Goal: Use online tool/utility: Utilize a website feature to perform a specific function

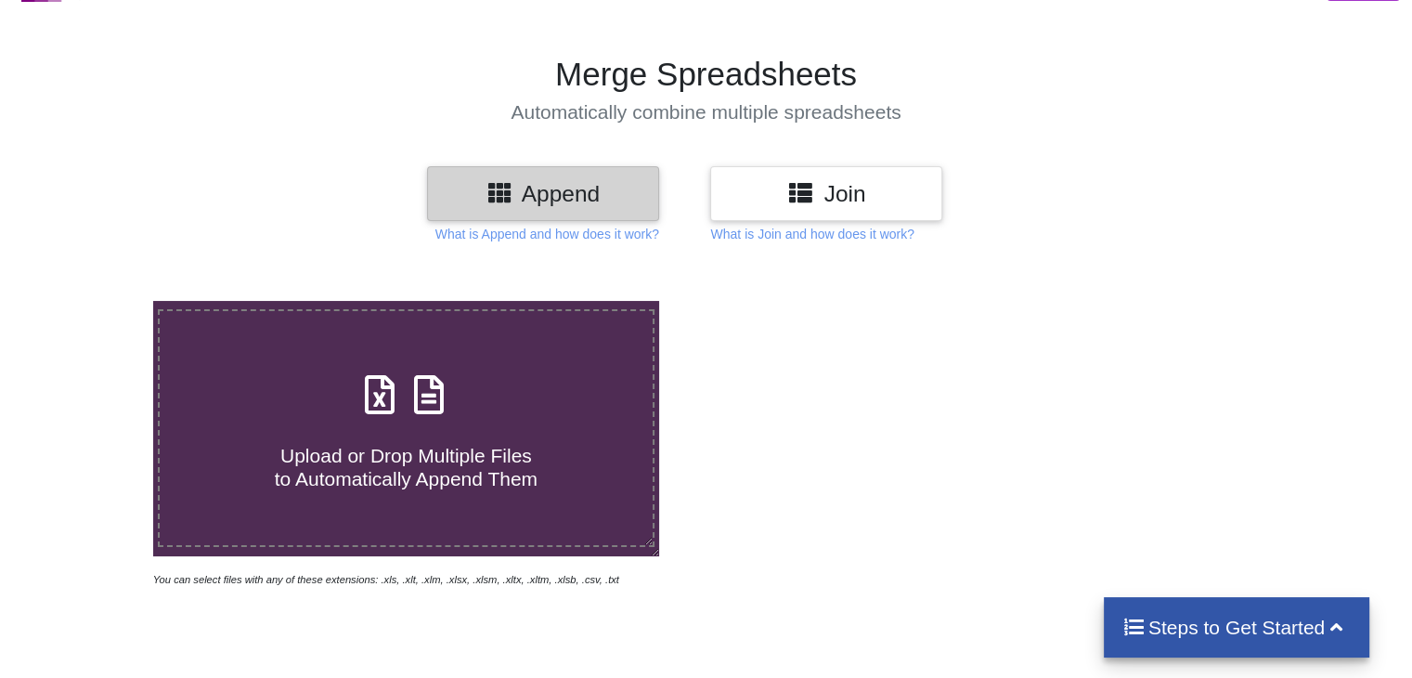
scroll to position [89, 0]
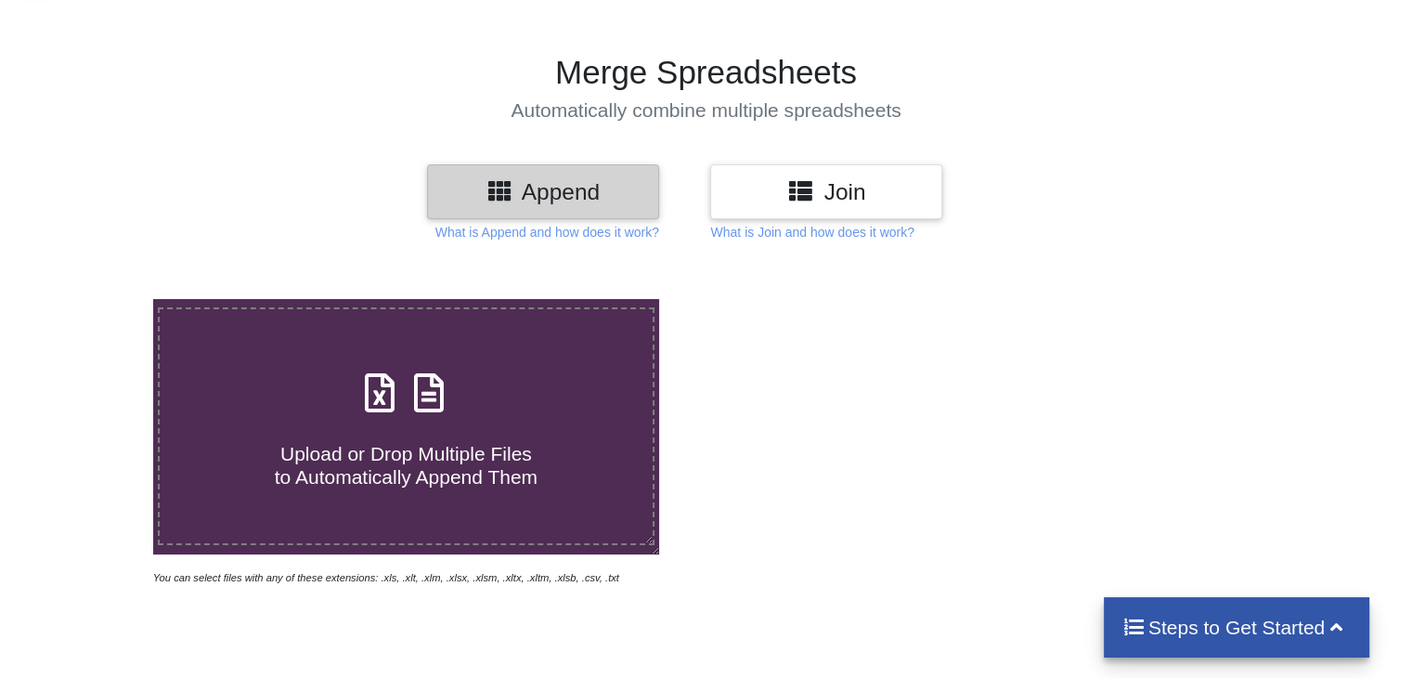
click at [391, 354] on label "Upload or Drop Multiple Files to Automatically Append Them" at bounding box center [406, 426] width 496 height 238
click at [97, 299] on input "Upload or Drop Multiple Files to Automatically Append Them" at bounding box center [97, 299] width 0 height 0
type input "C:\fakepath\BR SHEET [DATE] SHALIMAR GARDEN.xlsx"
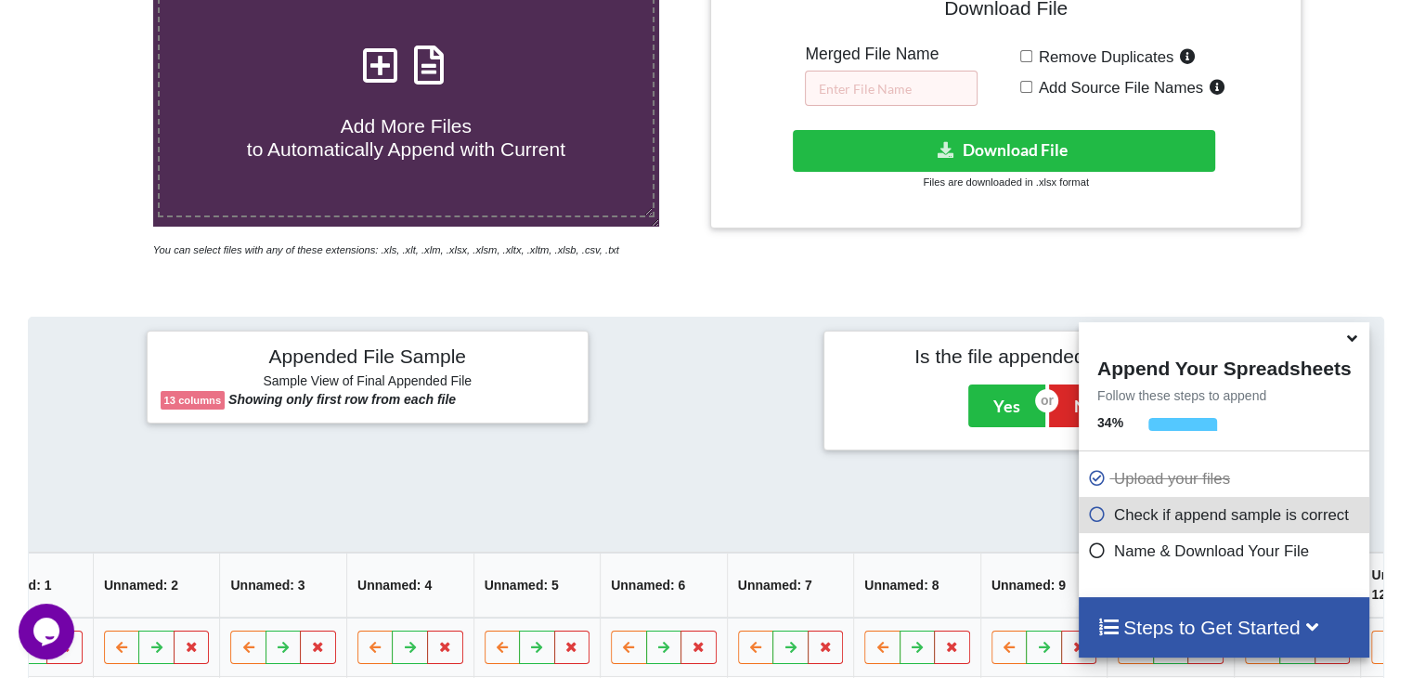
scroll to position [405, 0]
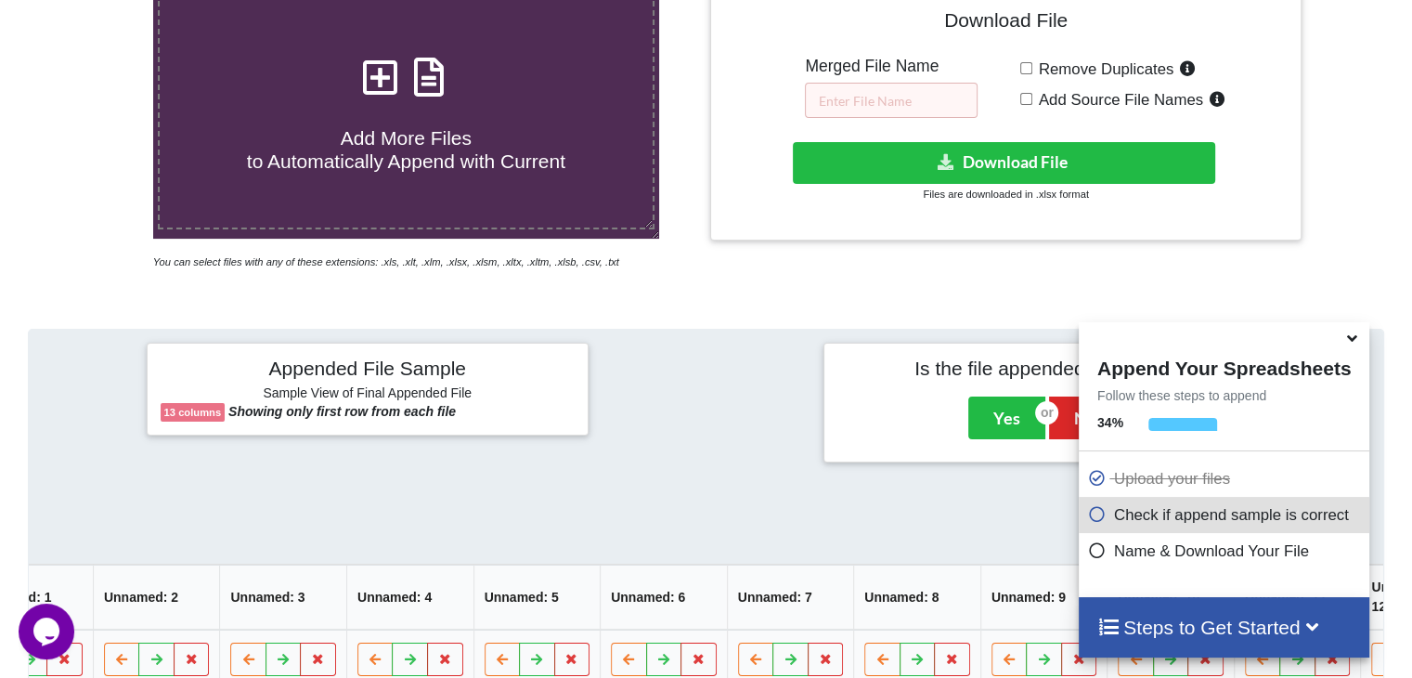
click at [1345, 338] on icon at bounding box center [1352, 335] width 19 height 17
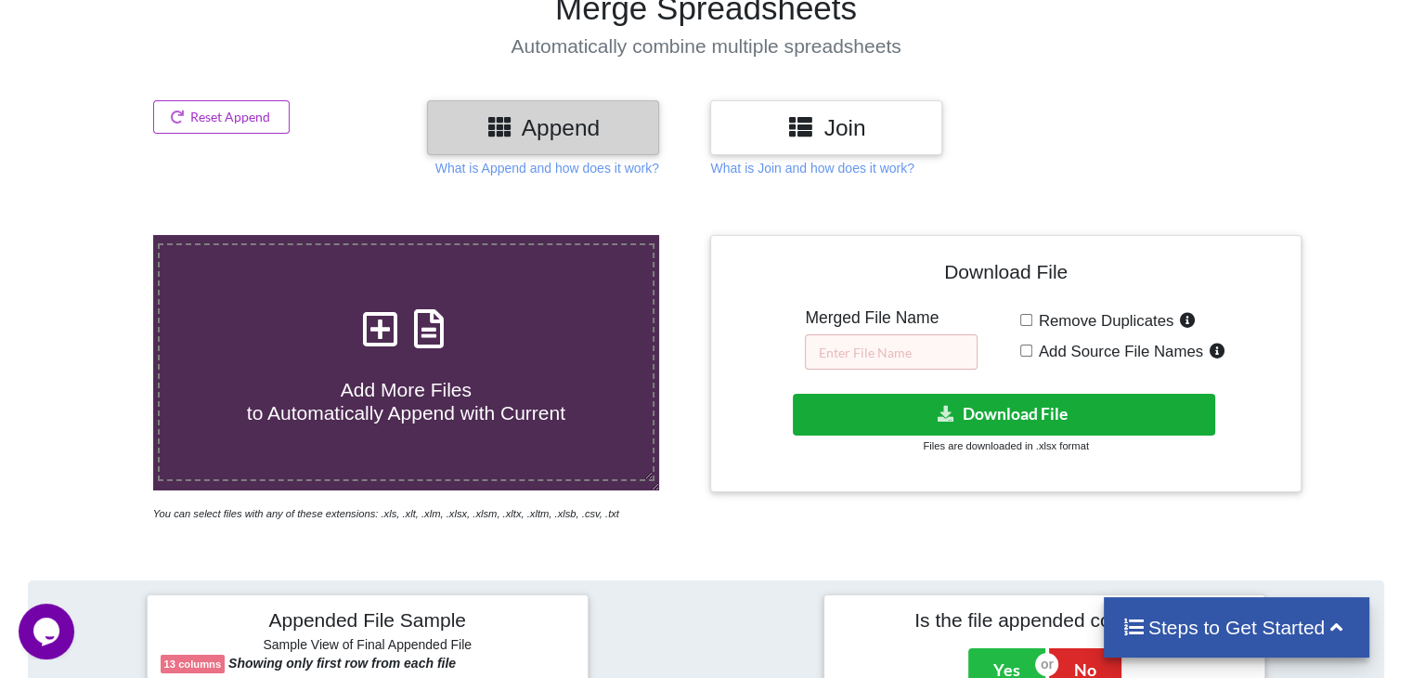
scroll to position [0, 0]
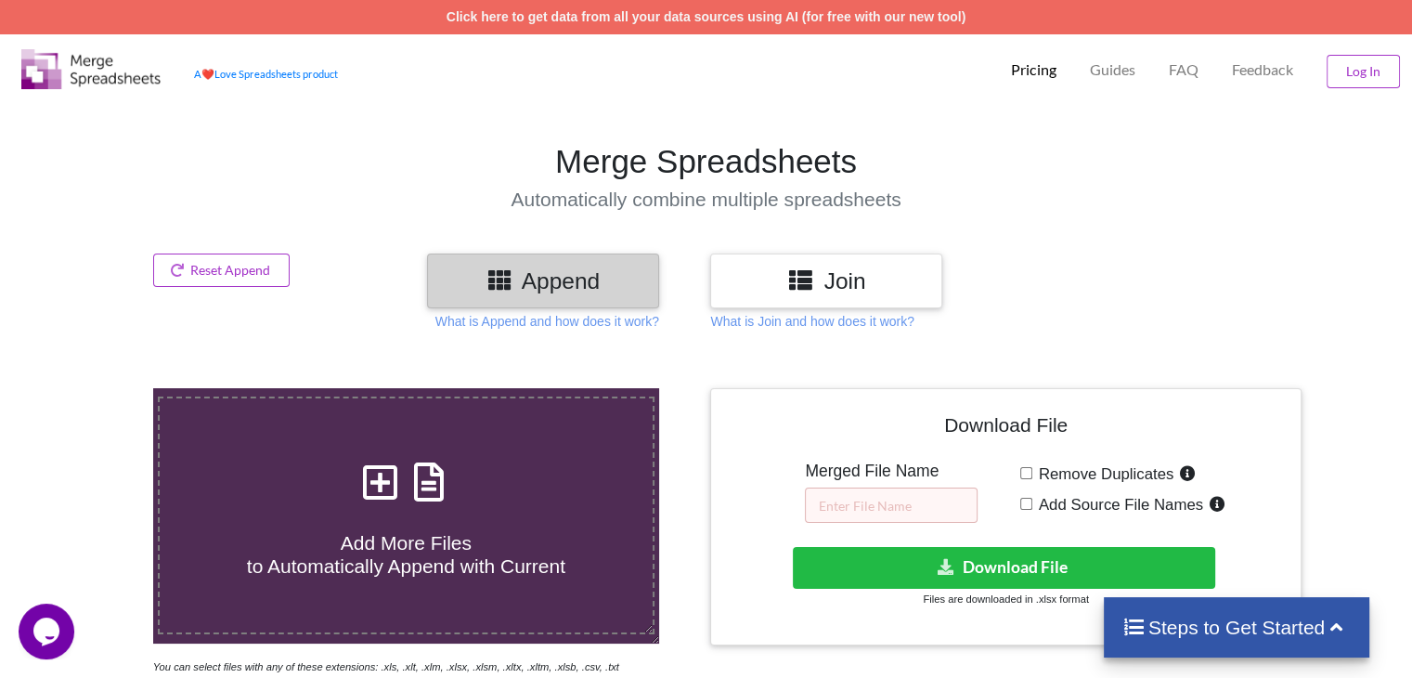
click at [754, 281] on h3 "Join" at bounding box center [826, 280] width 204 height 27
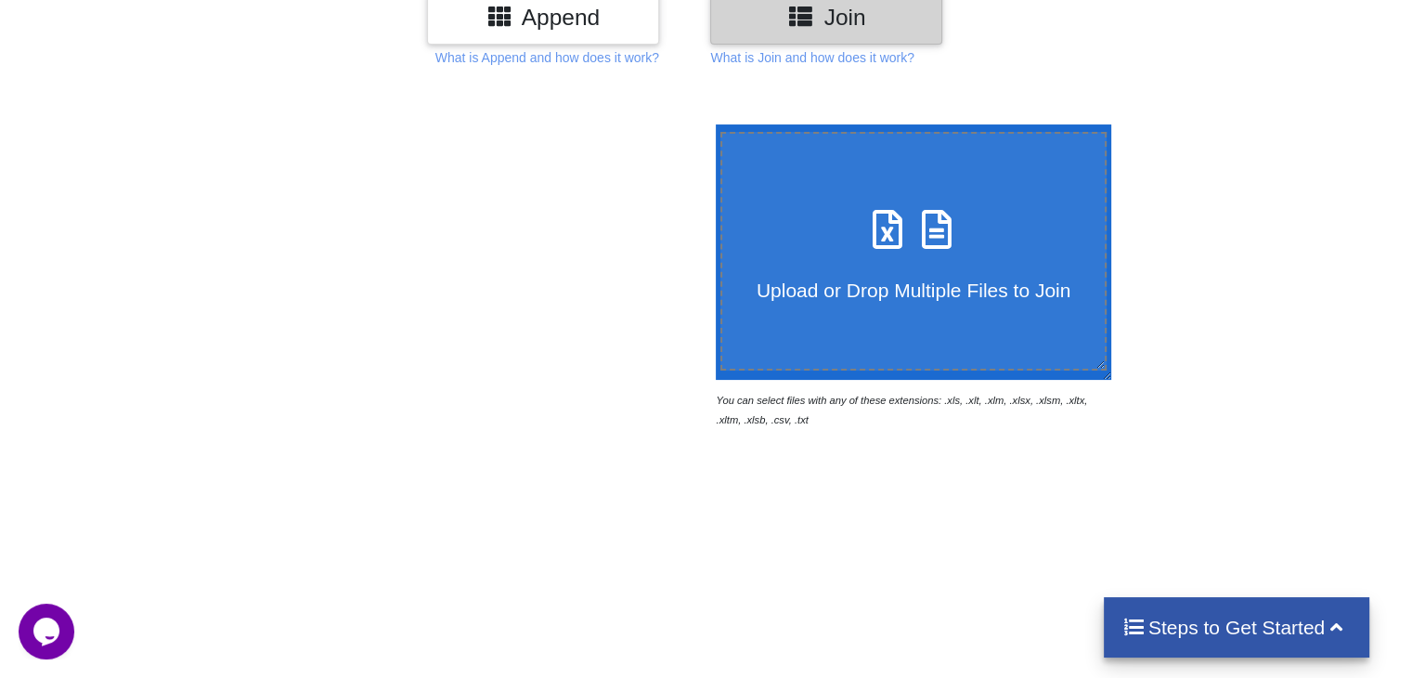
scroll to position [271, 0]
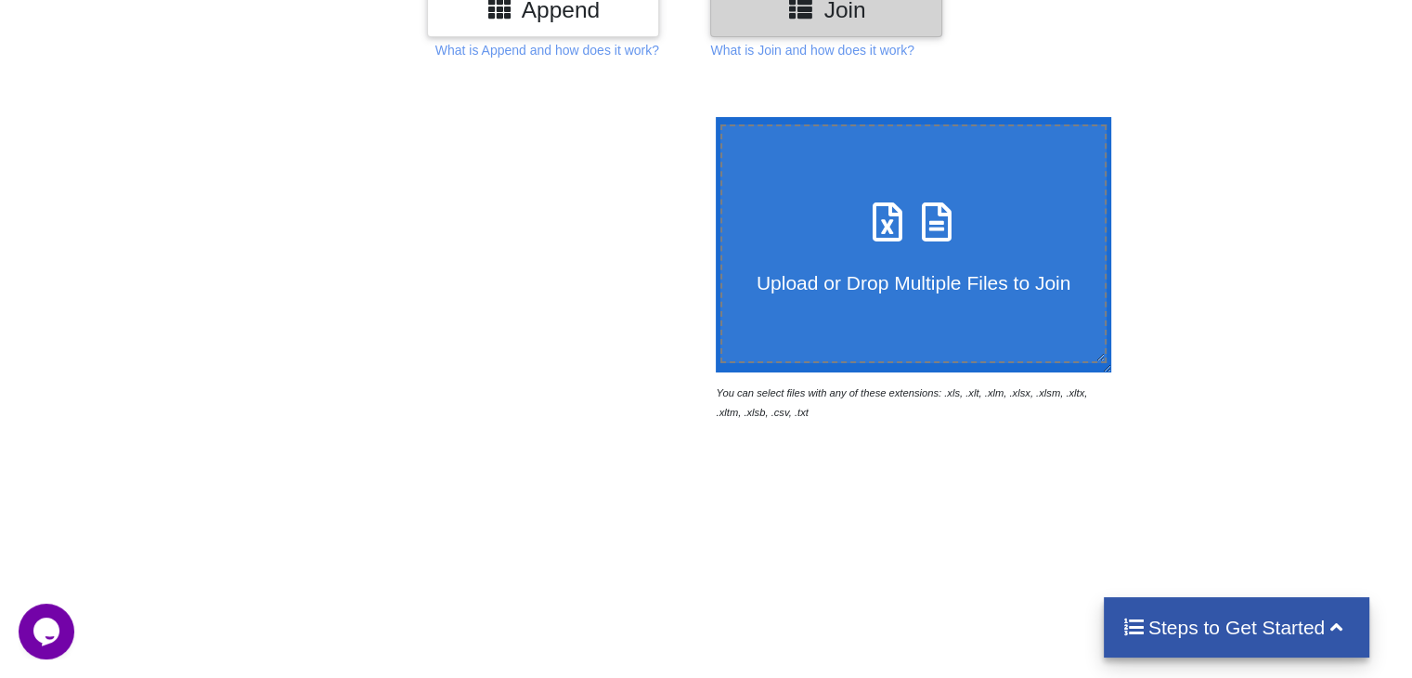
click at [822, 253] on h4 "Upload or Drop Multiple Files to Join" at bounding box center [913, 271] width 383 height 46
click at [711, 117] on input "Upload or Drop Multiple Files to Join" at bounding box center [711, 117] width 0 height 0
type input "C:\fakepath\BR SHEET [DATE] SHALIMAR GARDEN.xlsx"
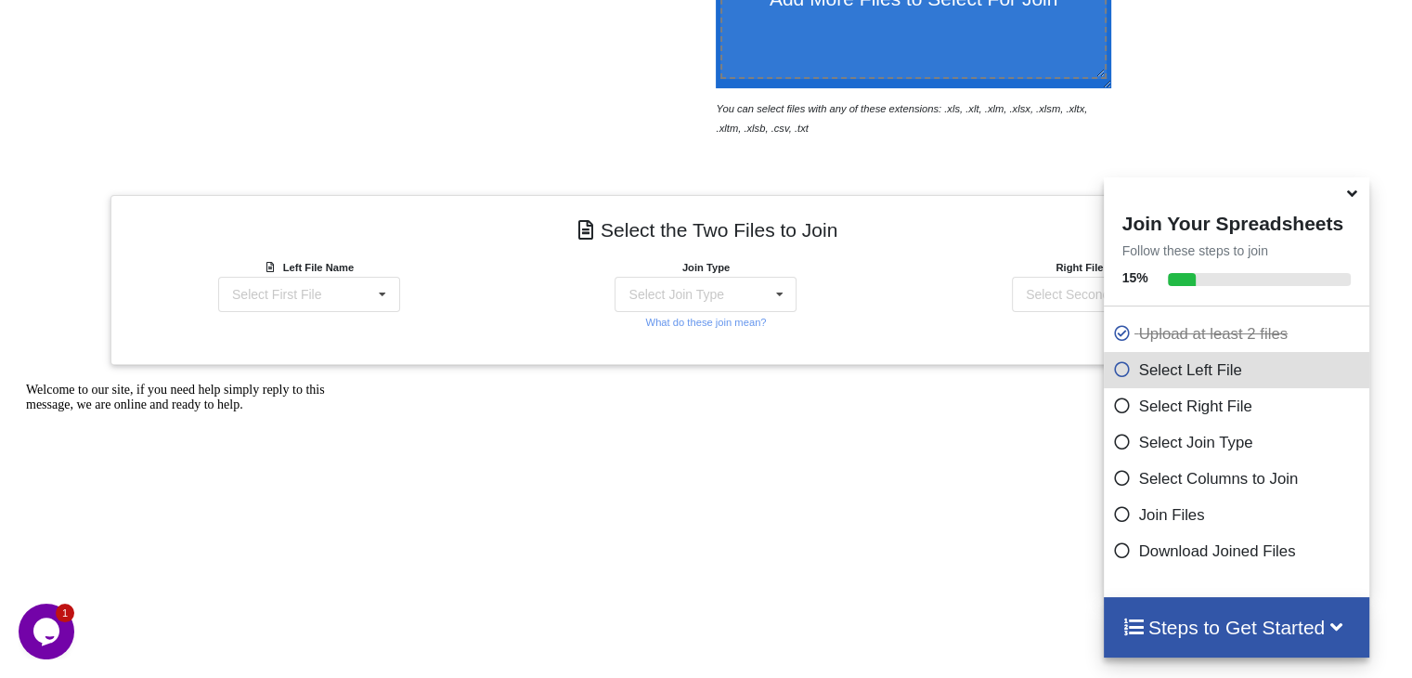
scroll to position [736, 0]
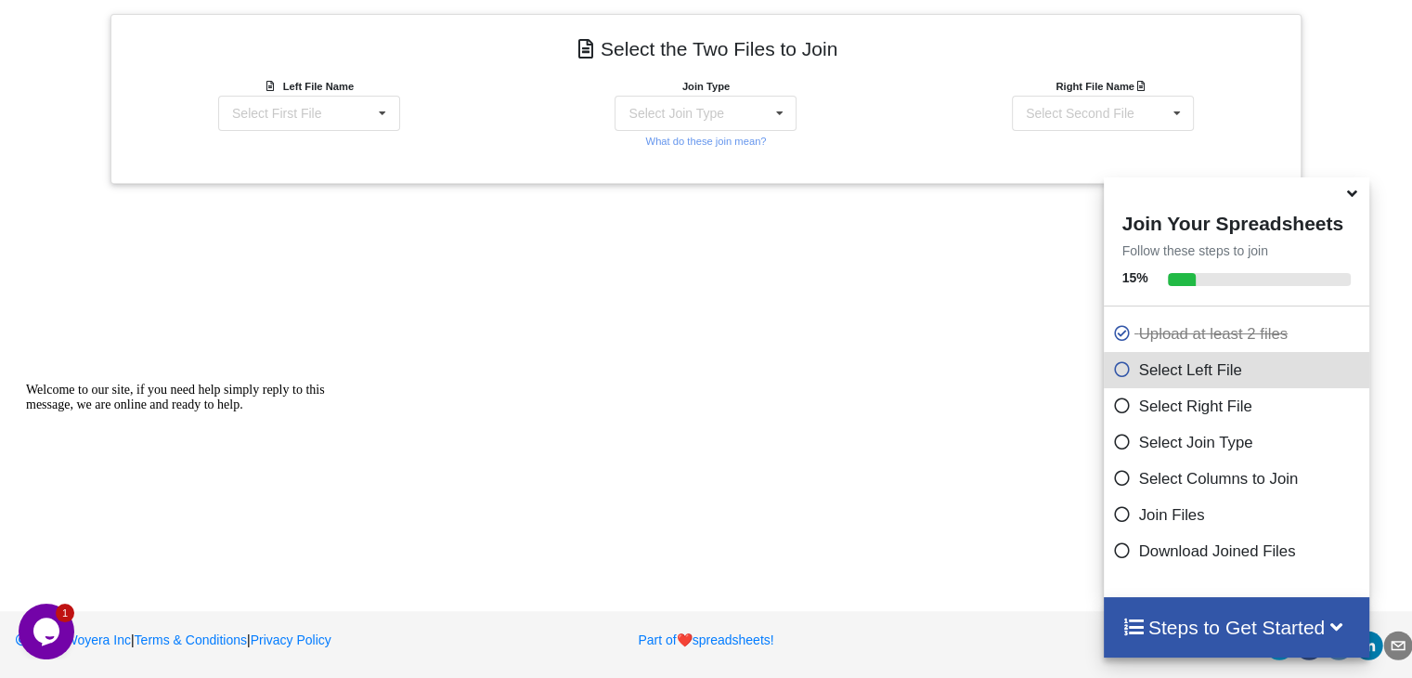
click at [1352, 194] on icon at bounding box center [1352, 190] width 19 height 17
